Goal: Information Seeking & Learning: Understand process/instructions

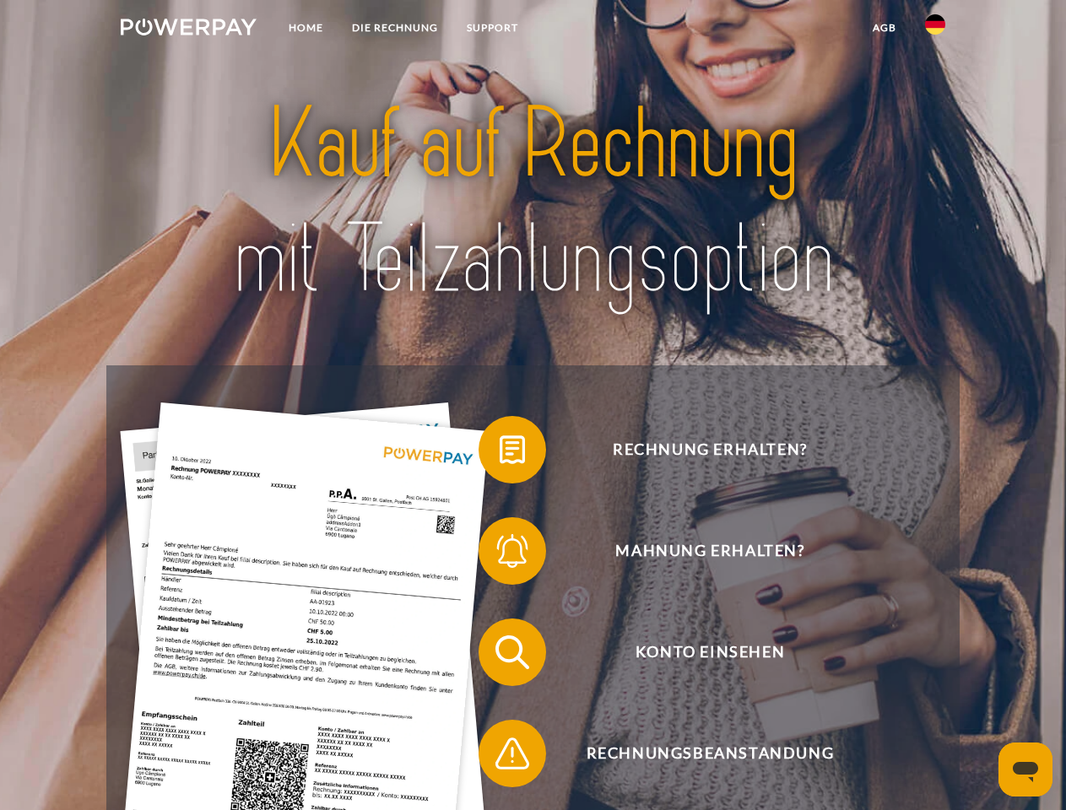
click at [188, 30] on img at bounding box center [189, 27] width 136 height 17
click at [935, 30] on img at bounding box center [935, 24] width 20 height 20
click at [883, 28] on link "agb" at bounding box center [884, 28] width 52 height 30
click at [499, 453] on span at bounding box center [487, 450] width 84 height 84
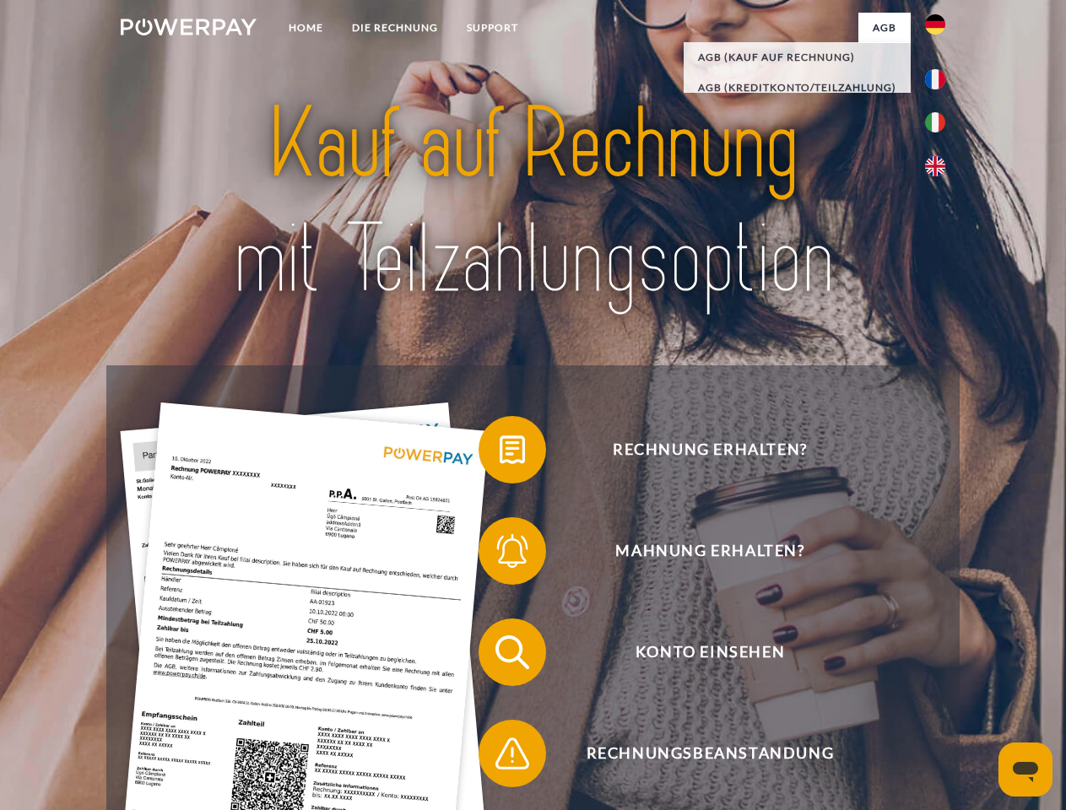
click at [499, 554] on span at bounding box center [487, 551] width 84 height 84
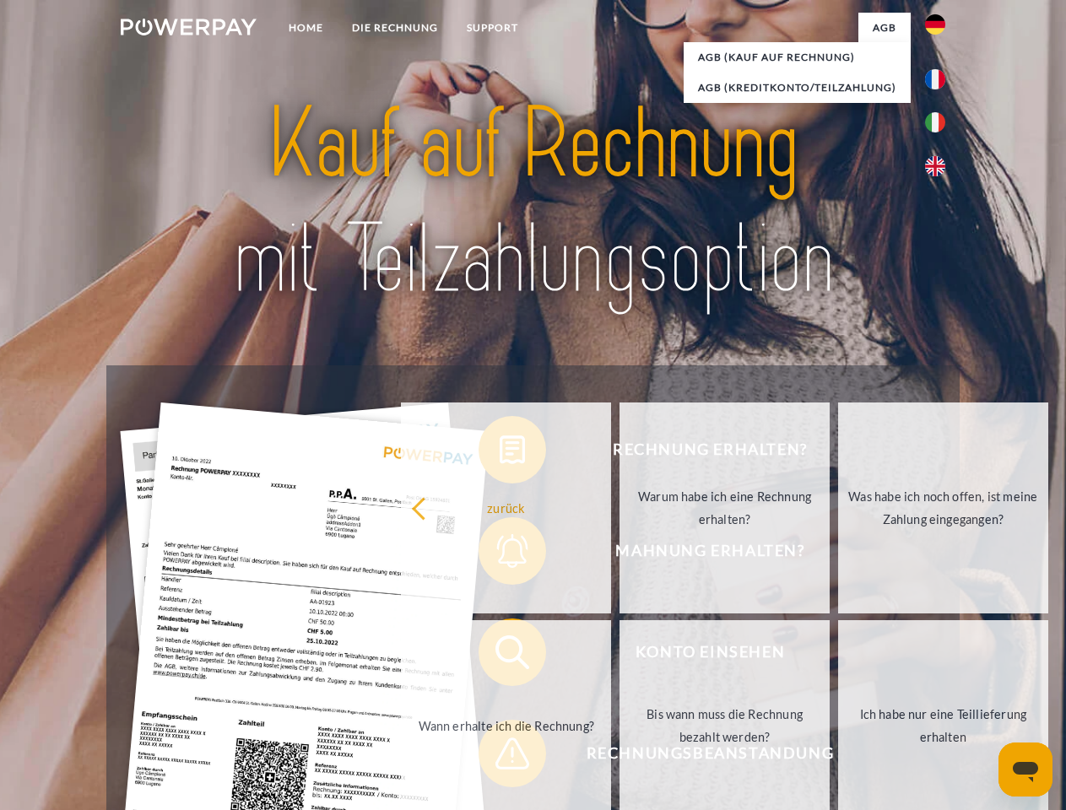
click at [619, 656] on link "Bis wann muss die Rechnung bezahlt werden?" at bounding box center [724, 725] width 210 height 211
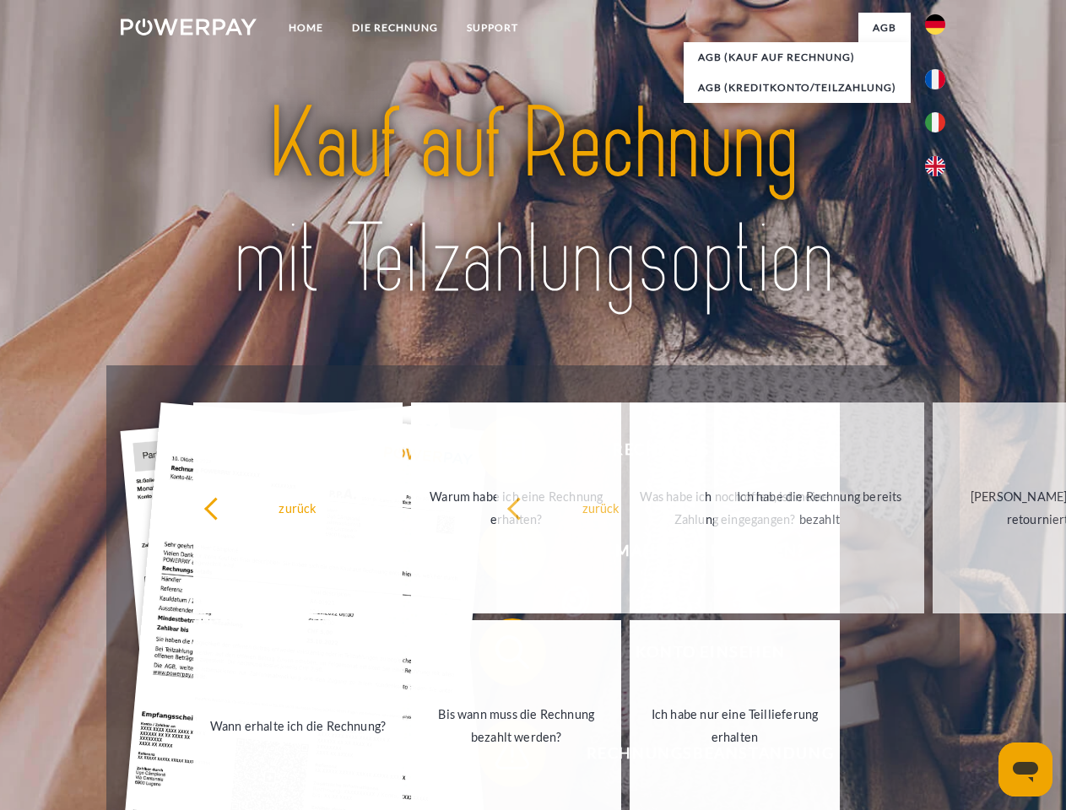
click at [499, 757] on span at bounding box center [487, 753] width 84 height 84
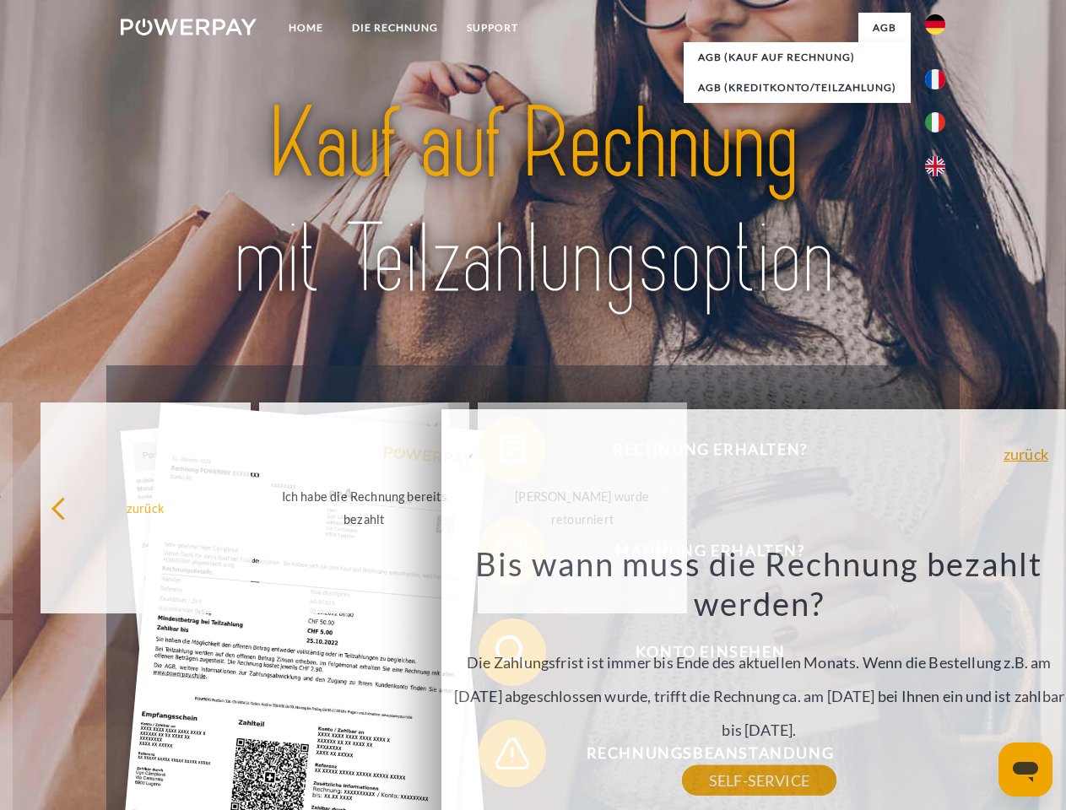
click at [1025, 769] on icon "Messaging-Fenster öffnen" at bounding box center [1024, 772] width 25 height 20
